Goal: Find specific page/section

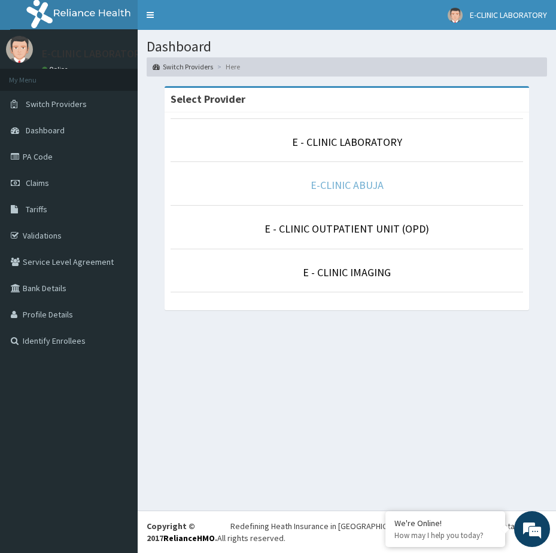
click at [348, 184] on link "E-CLINIC ABUJA" at bounding box center [346, 185] width 73 height 14
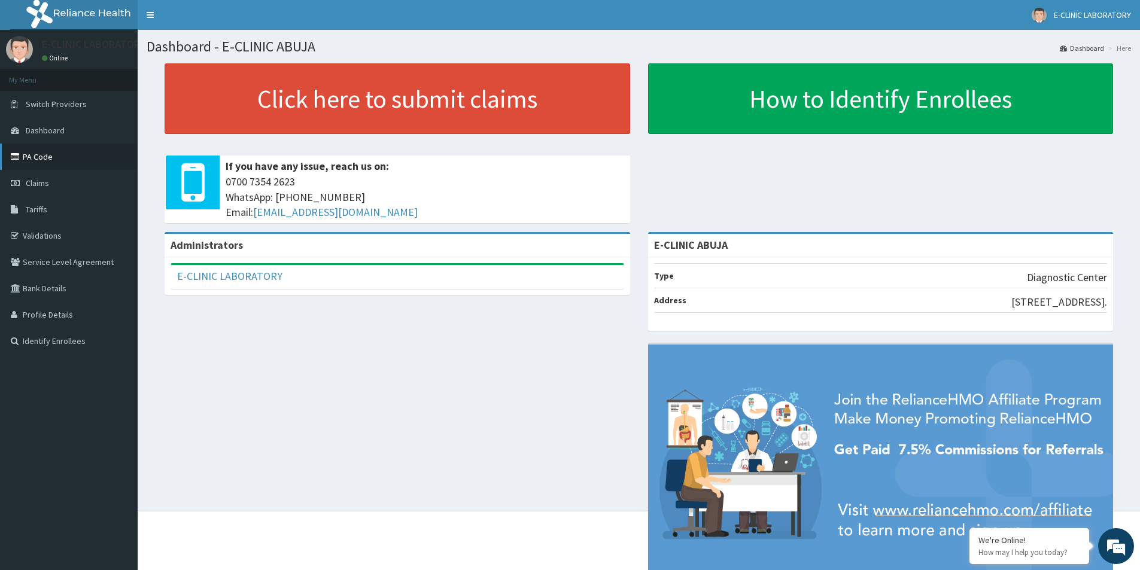
click at [38, 157] on link "PA Code" at bounding box center [69, 157] width 138 height 26
